Goal: Task Accomplishment & Management: Complete application form

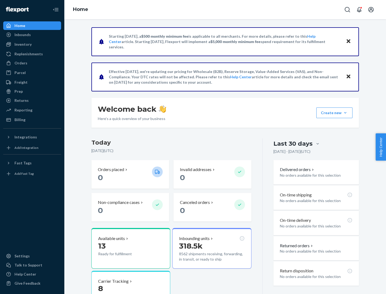
click at [345, 113] on button "Create new Create new inbound Create new order Create new product" at bounding box center [334, 113] width 36 height 11
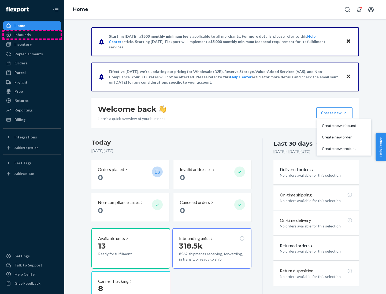
click at [32, 35] on div "Inbounds" at bounding box center [32, 34] width 57 height 7
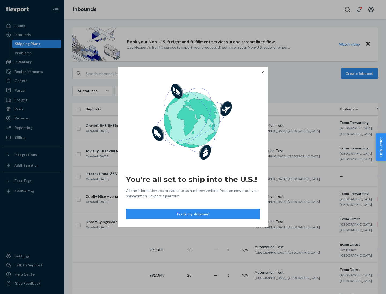
click at [193, 214] on button "Track my shipment" at bounding box center [193, 214] width 134 height 11
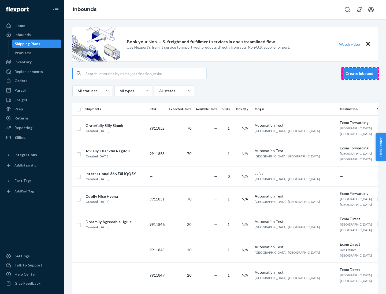
click at [360, 74] on button "Create inbound" at bounding box center [359, 73] width 37 height 11
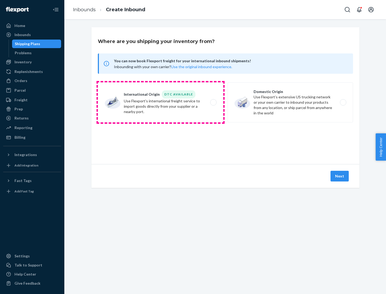
click at [160, 103] on label "International Origin DTC Available Use Flexport's international freight service…" at bounding box center [160, 102] width 125 height 40
click at [213, 103] on input "International Origin DTC Available Use Flexport's international freight service…" at bounding box center [214, 102] width 3 height 3
radio input "true"
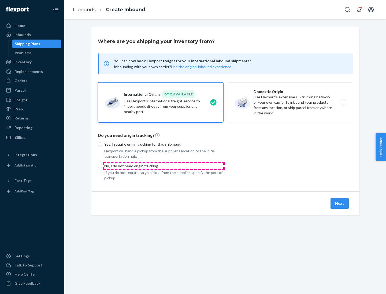
click at [164, 166] on p "No, I do not need origin trucking" at bounding box center [163, 166] width 119 height 5
click at [102, 166] on input "No, I do not need origin trucking" at bounding box center [100, 166] width 4 height 4
radio input "true"
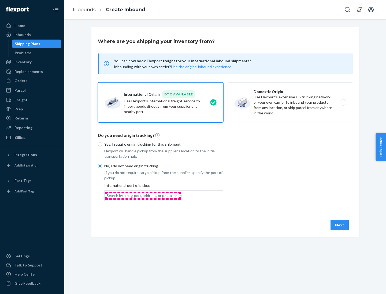
click at [143, 196] on div "Search by a city, port, address, or postal code" at bounding box center [144, 195] width 75 height 5
click at [107, 196] on input "Search by a city, port, address, or postal code" at bounding box center [107, 195] width 1 height 5
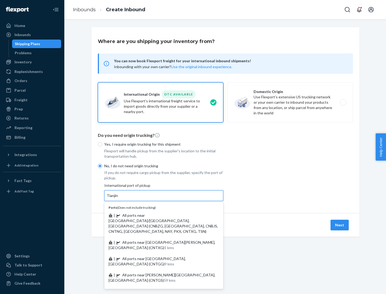
click at [158, 216] on span "| All ports near [GEOGRAPHIC_DATA]/[GEOGRAPHIC_DATA], [GEOGRAPHIC_DATA] (CNBZG,…" at bounding box center [162, 223] width 109 height 21
click at [118, 199] on input "Tianjin" at bounding box center [113, 195] width 12 height 5
type input "All ports near [GEOGRAPHIC_DATA]/[GEOGRAPHIC_DATA], [GEOGRAPHIC_DATA] (CNBZG, […"
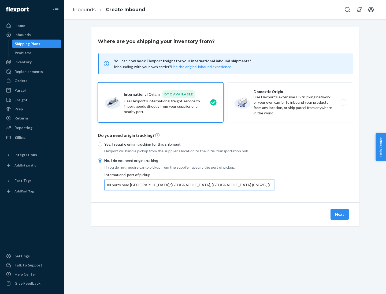
click at [339, 214] on button "Next" at bounding box center [339, 214] width 18 height 11
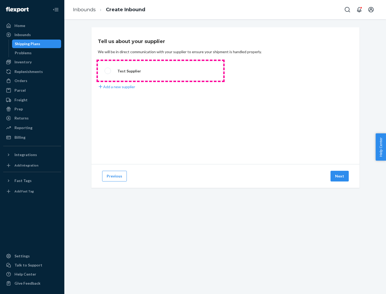
click at [160, 71] on label "Test Supplier" at bounding box center [160, 71] width 125 height 20
click at [108, 71] on input "Test Supplier" at bounding box center [105, 70] width 3 height 3
radio input "true"
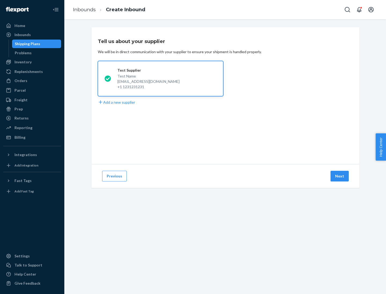
click at [339, 176] on button "Next" at bounding box center [339, 176] width 18 height 11
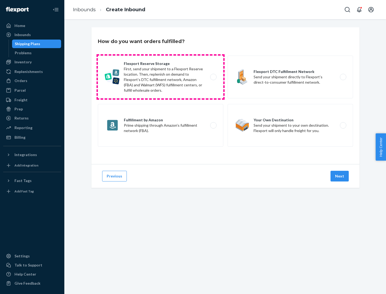
click at [160, 77] on label "Flexport Reserve Storage First, send your shipment to a Flexport Reserve locati…" at bounding box center [160, 77] width 125 height 43
click at [213, 77] on input "Flexport Reserve Storage First, send your shipment to a Flexport Reserve locati…" at bounding box center [214, 76] width 3 height 3
radio input "true"
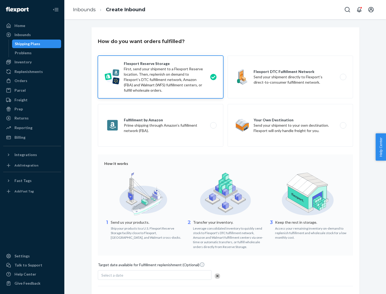
scroll to position [44, 0]
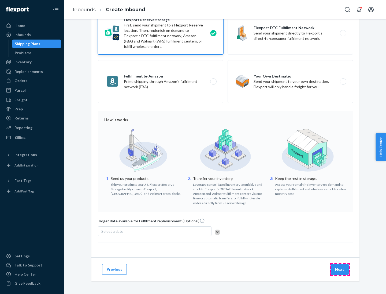
click at [339, 270] on button "Next" at bounding box center [339, 270] width 18 height 11
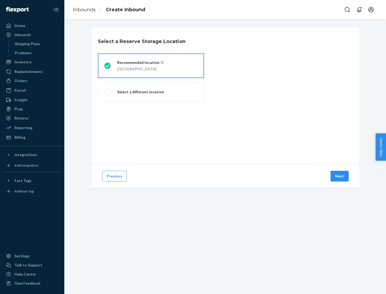
click at [151, 66] on div "[GEOGRAPHIC_DATA]" at bounding box center [140, 68] width 47 height 6
click at [108, 66] on input "Recommended location [GEOGRAPHIC_DATA]" at bounding box center [105, 65] width 3 height 3
click at [339, 176] on button "Next" at bounding box center [339, 176] width 18 height 11
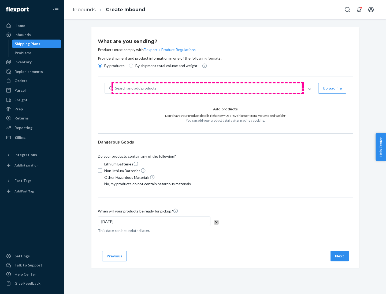
click at [207, 88] on div "Search and add products" at bounding box center [207, 89] width 188 height 10
click at [115, 88] on input "Search and add products" at bounding box center [115, 88] width 1 height 5
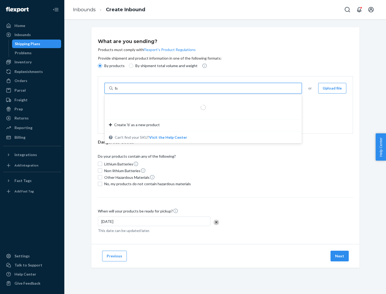
type input "basic"
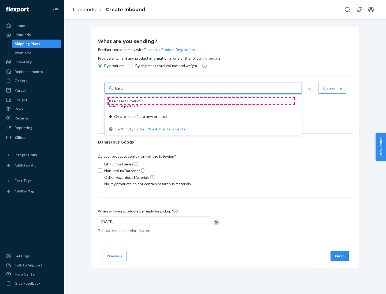
click at [201, 101] on div "Basic Test Product 1" at bounding box center [201, 101] width 184 height 5
click at [124, 91] on input "basic" at bounding box center [120, 88] width 10 height 5
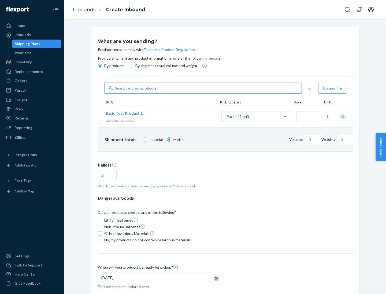
type input "1"
type input "1.09"
type input "3.27"
type input "3"
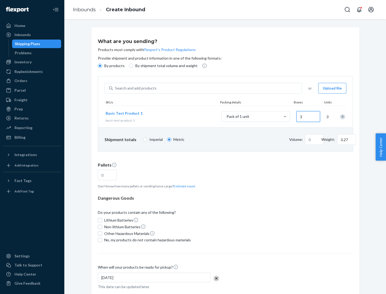
type input "0.01"
type input "32.66"
type input "30"
type input "0.07"
type input "326.59"
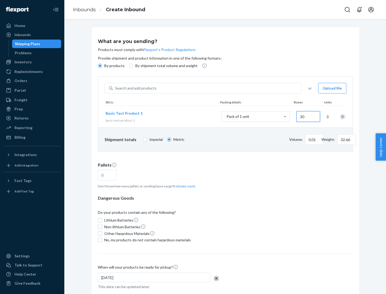
type input "300"
type input "0.68"
type input "3265.86"
type input "3000"
type input "1.09"
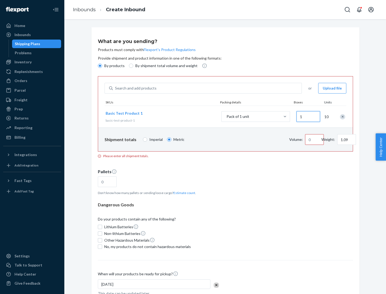
type input "10"
type input "10.89"
type input "0.02"
type input "108.86"
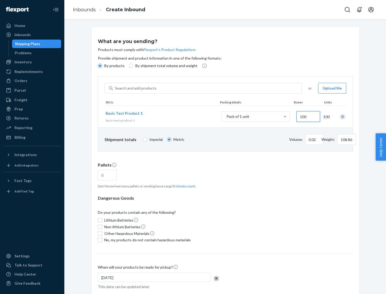
type input "1000"
type input "0.23"
type input "1088.62"
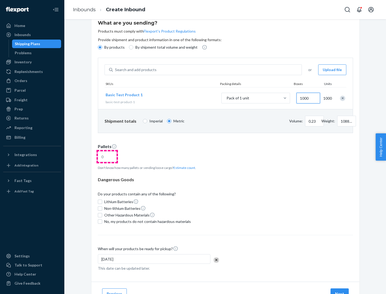
type input "1000"
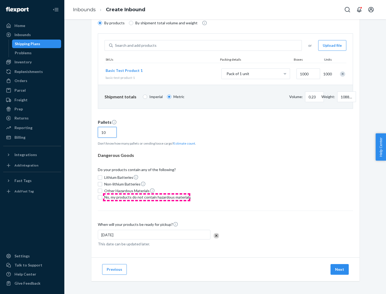
type input "10"
click at [146, 198] on span "No, my products do not contain hazardous materials" at bounding box center [147, 197] width 86 height 5
click at [102, 198] on input "No, my products do not contain hazardous materials" at bounding box center [100, 197] width 4 height 4
checkbox input "true"
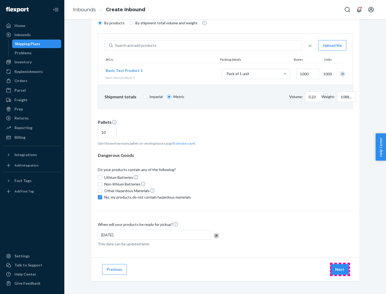
click at [339, 270] on button "Next" at bounding box center [339, 270] width 18 height 11
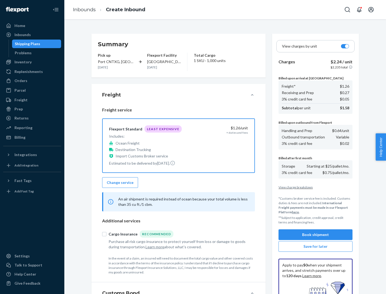
scroll to position [78, 0]
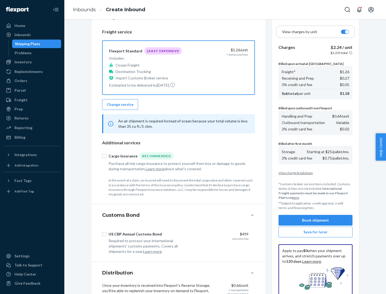
click at [315, 221] on button "Book shipment" at bounding box center [315, 220] width 74 height 11
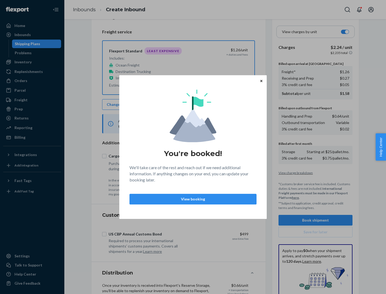
click at [193, 199] on p "View booking" at bounding box center [193, 199] width 118 height 5
